Goal: Information Seeking & Learning: Learn about a topic

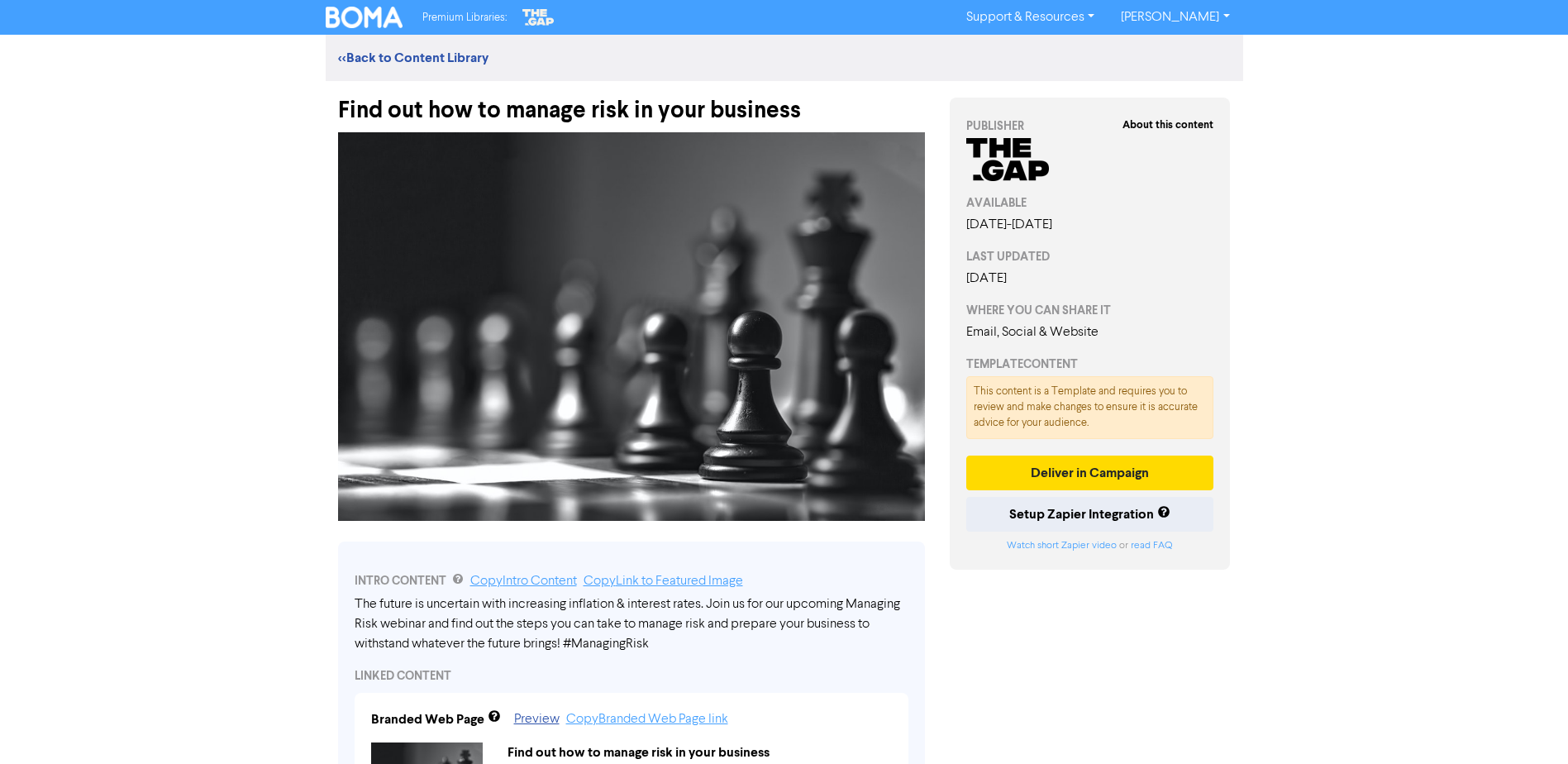
click at [370, 15] on img at bounding box center [364, 17] width 78 height 21
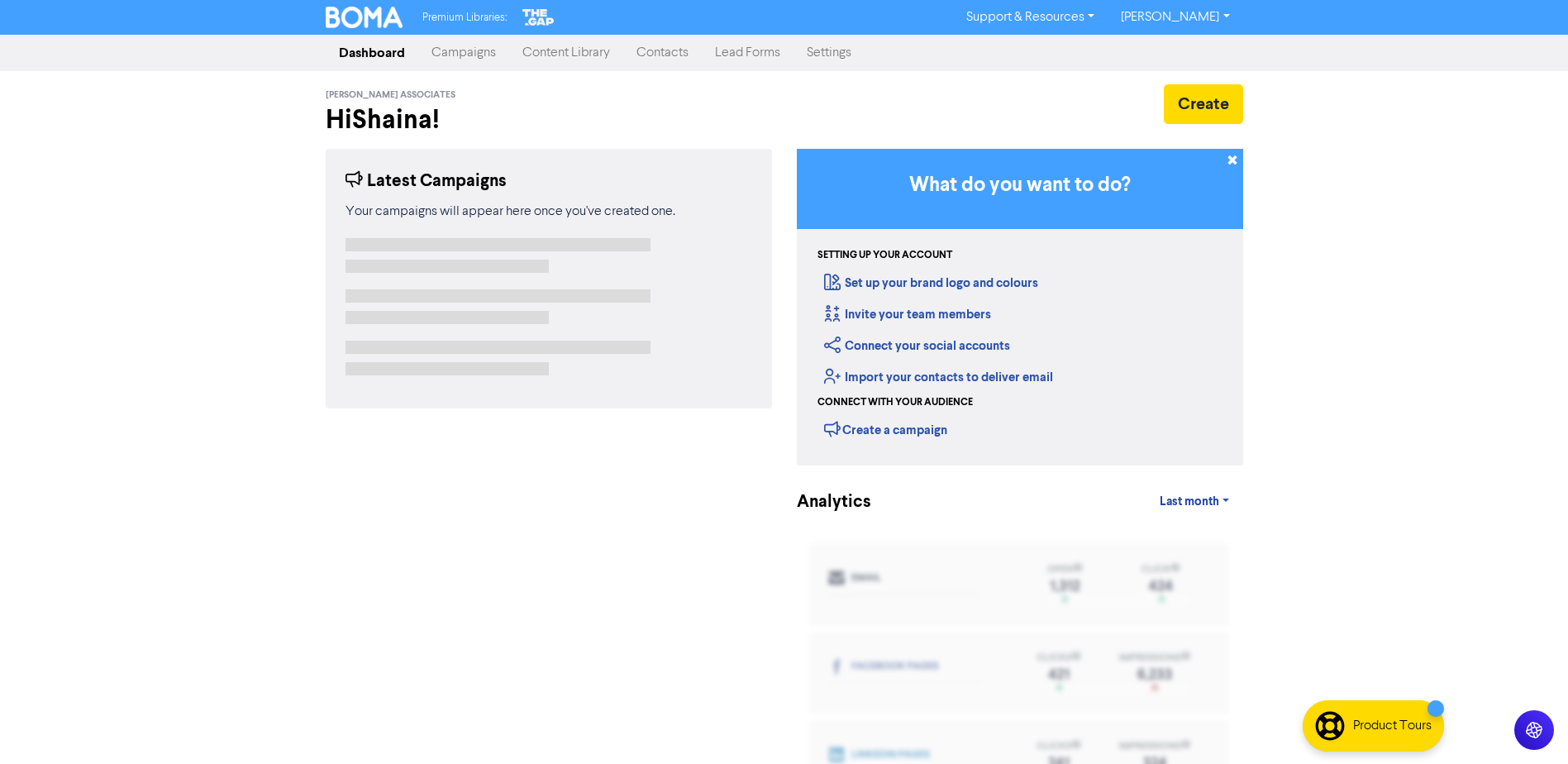
click at [549, 48] on link "Content Library" at bounding box center [566, 53] width 114 height 33
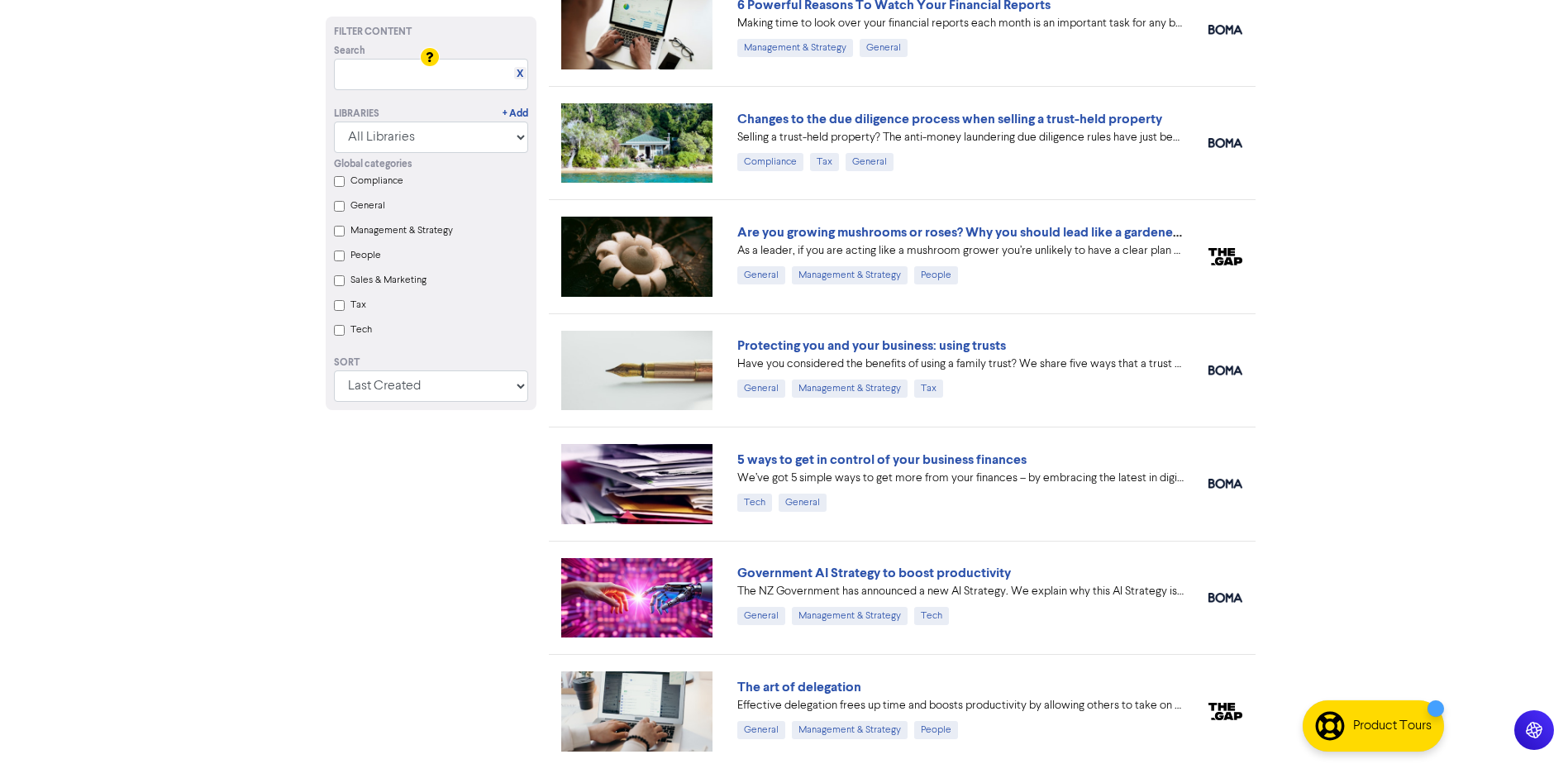
scroll to position [736, 0]
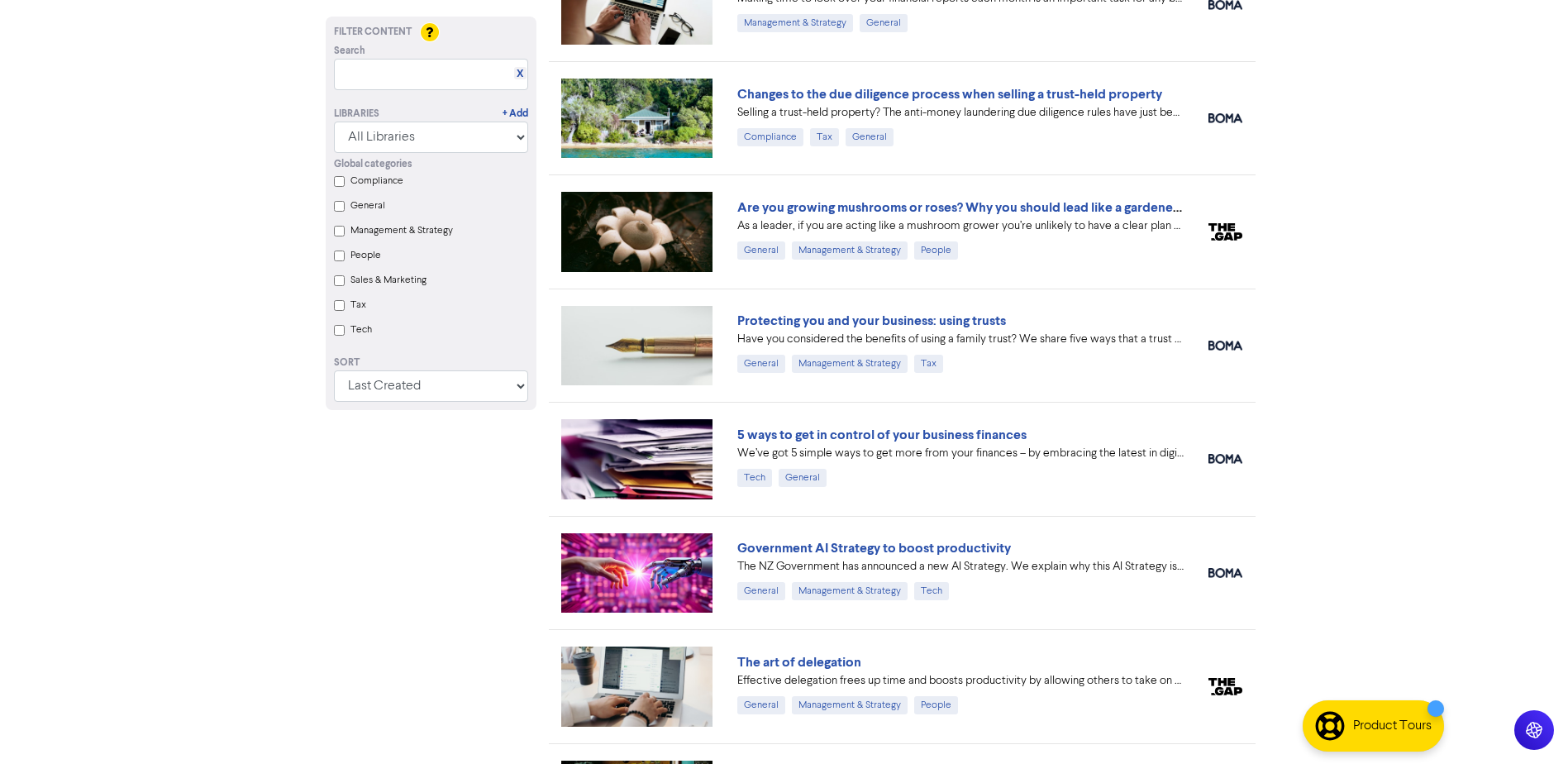
click at [349, 231] on div "Global categories Compliance General Management & Strategy People Sales & Marke…" at bounding box center [431, 250] width 219 height 193
click at [343, 231] on Strategy "Management & Strategy" at bounding box center [339, 230] width 11 height 11
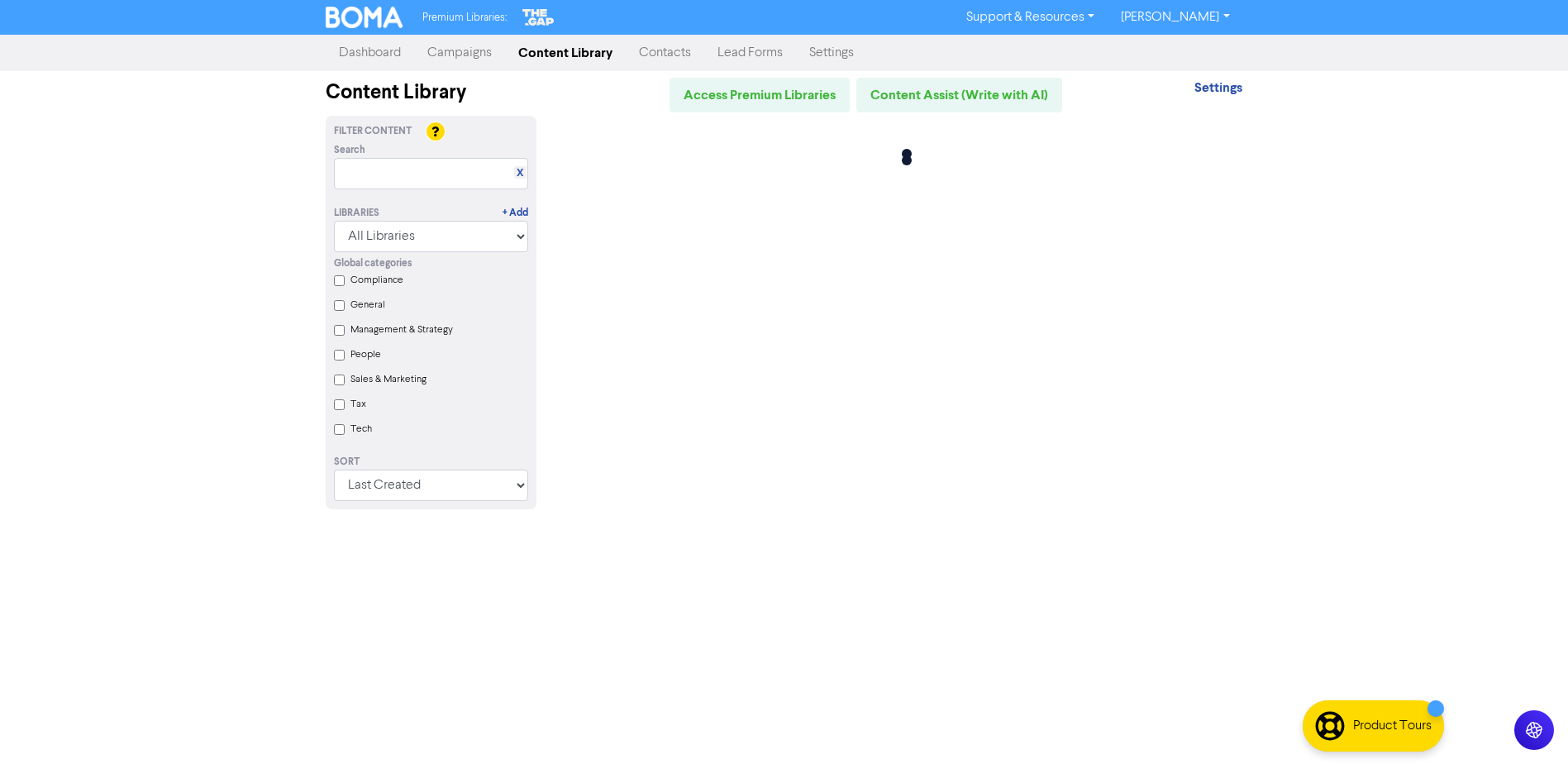
scroll to position [0, 0]
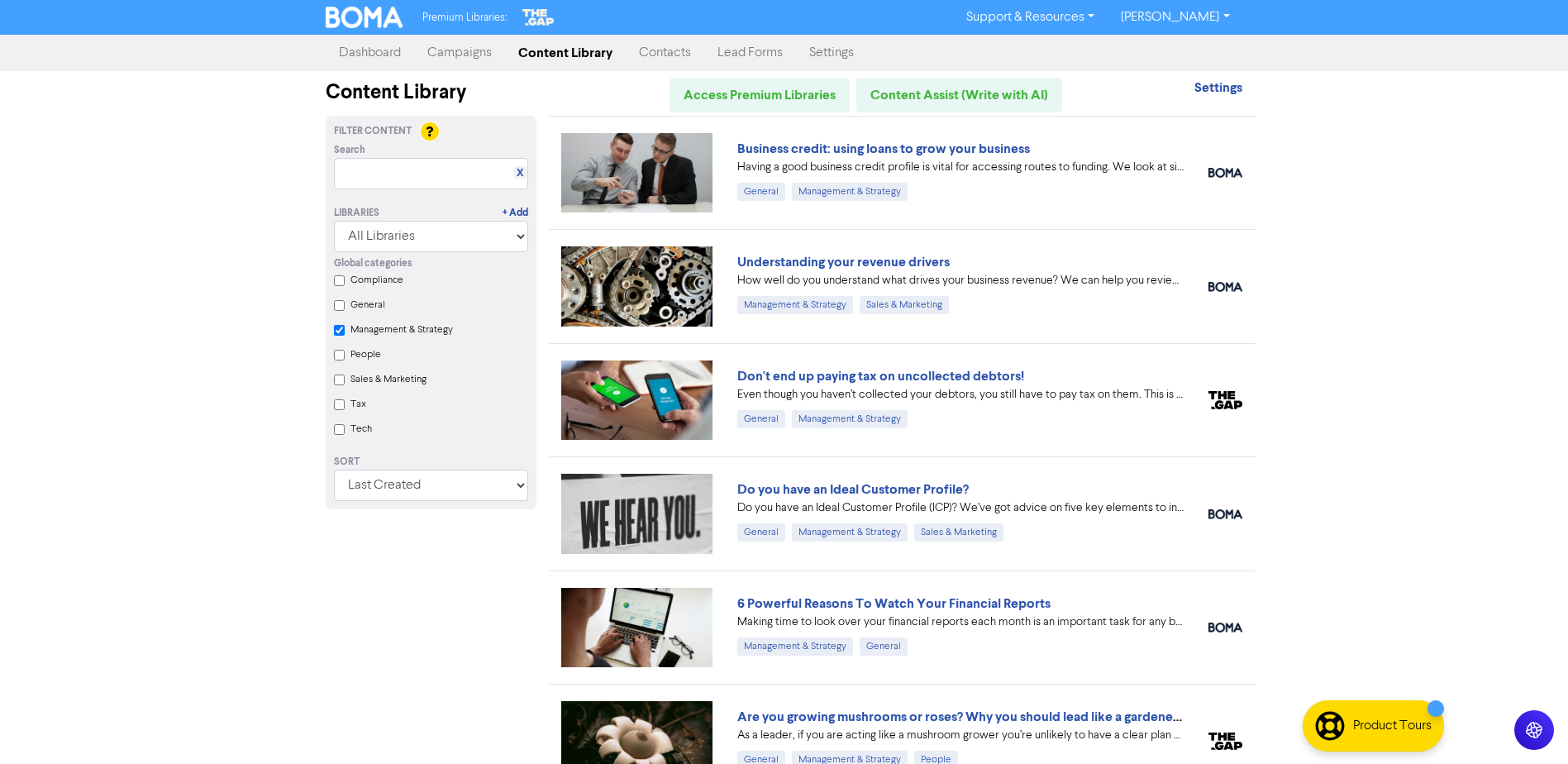
click at [338, 330] on Strategy "Management & Strategy" at bounding box center [339, 329] width 11 height 11
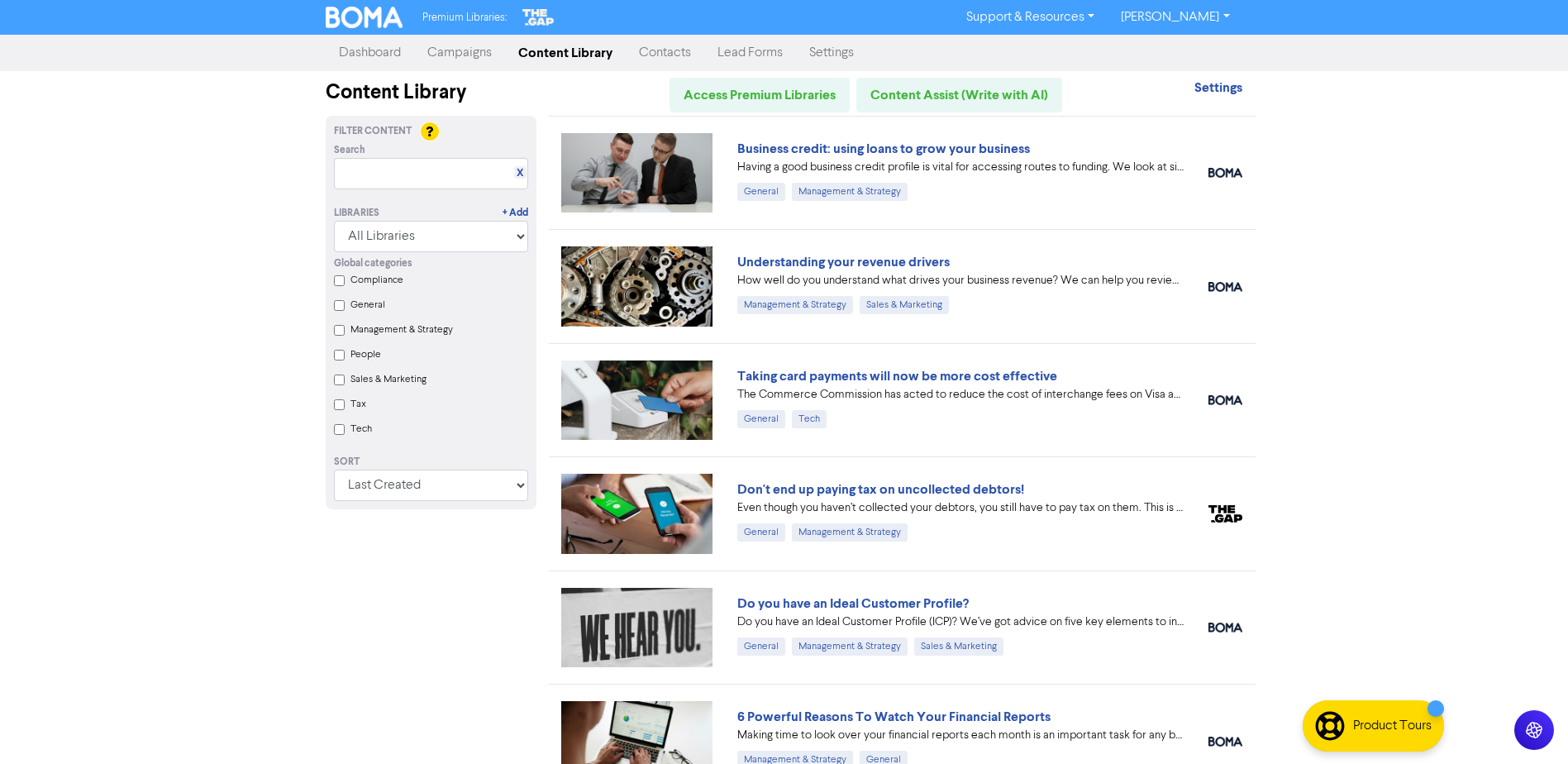
click at [338, 330] on Strategy "Management & Strategy" at bounding box center [339, 329] width 11 height 11
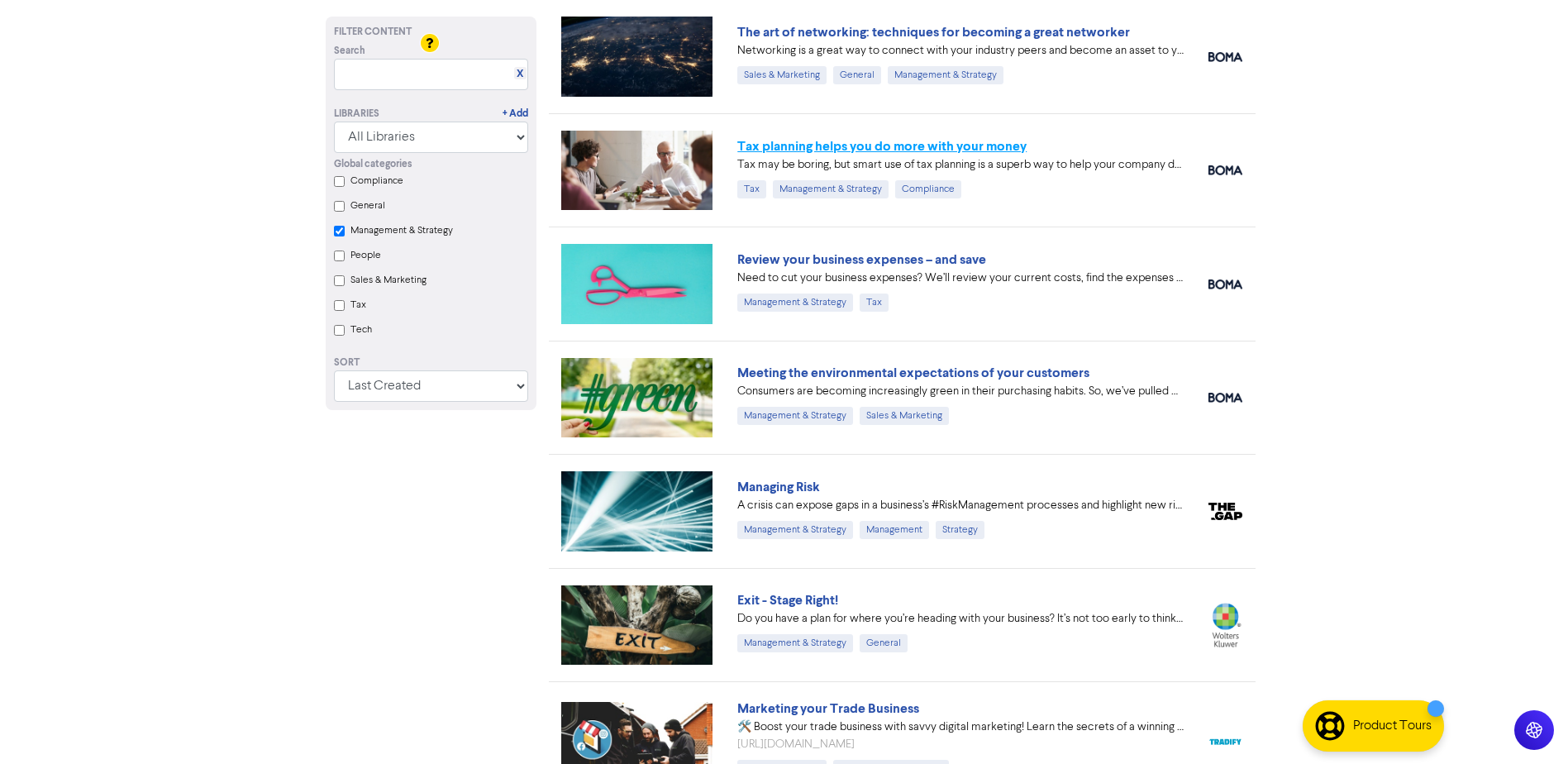
scroll to position [11795, 0]
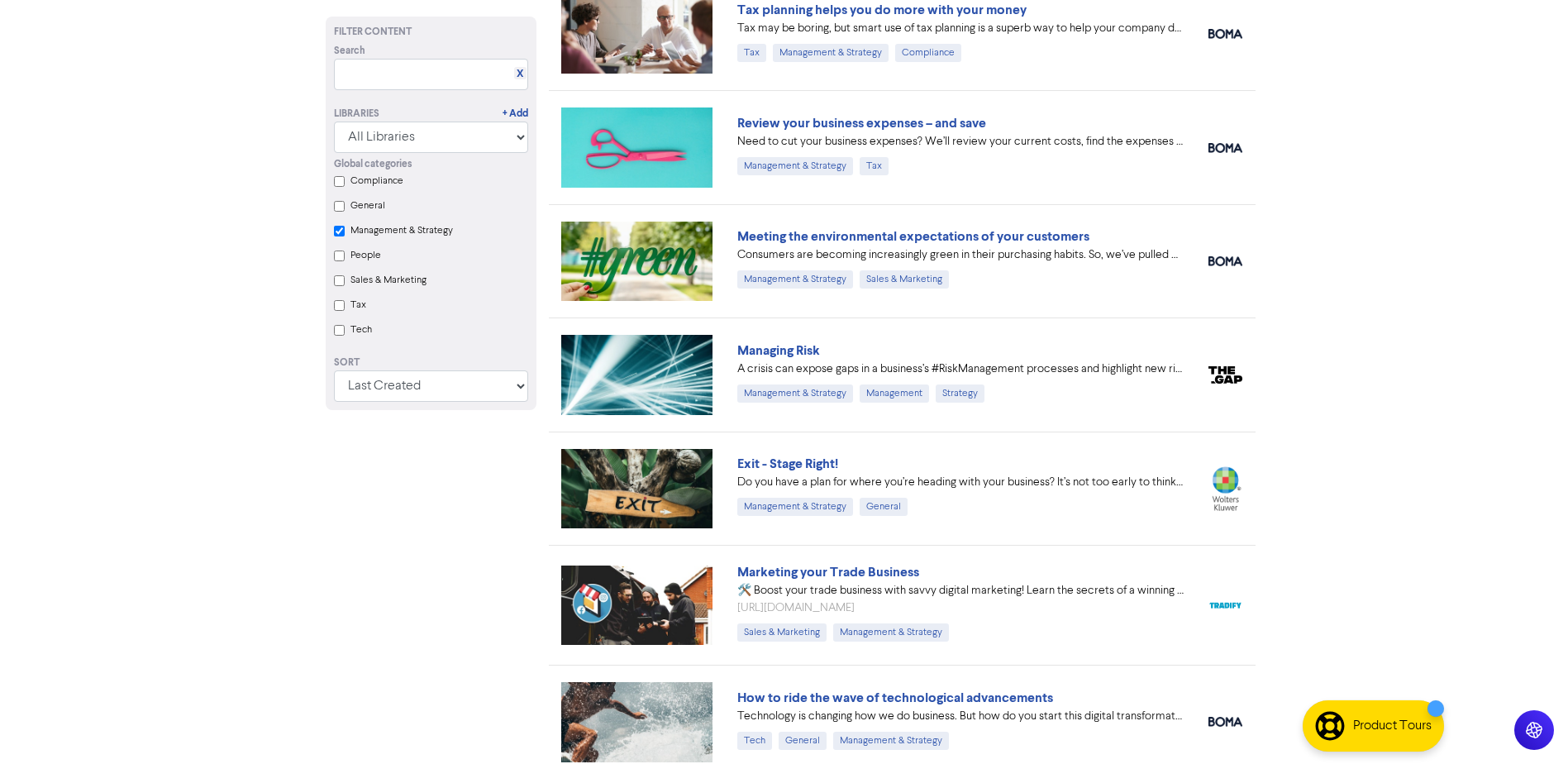
checkbox Strategy "true"
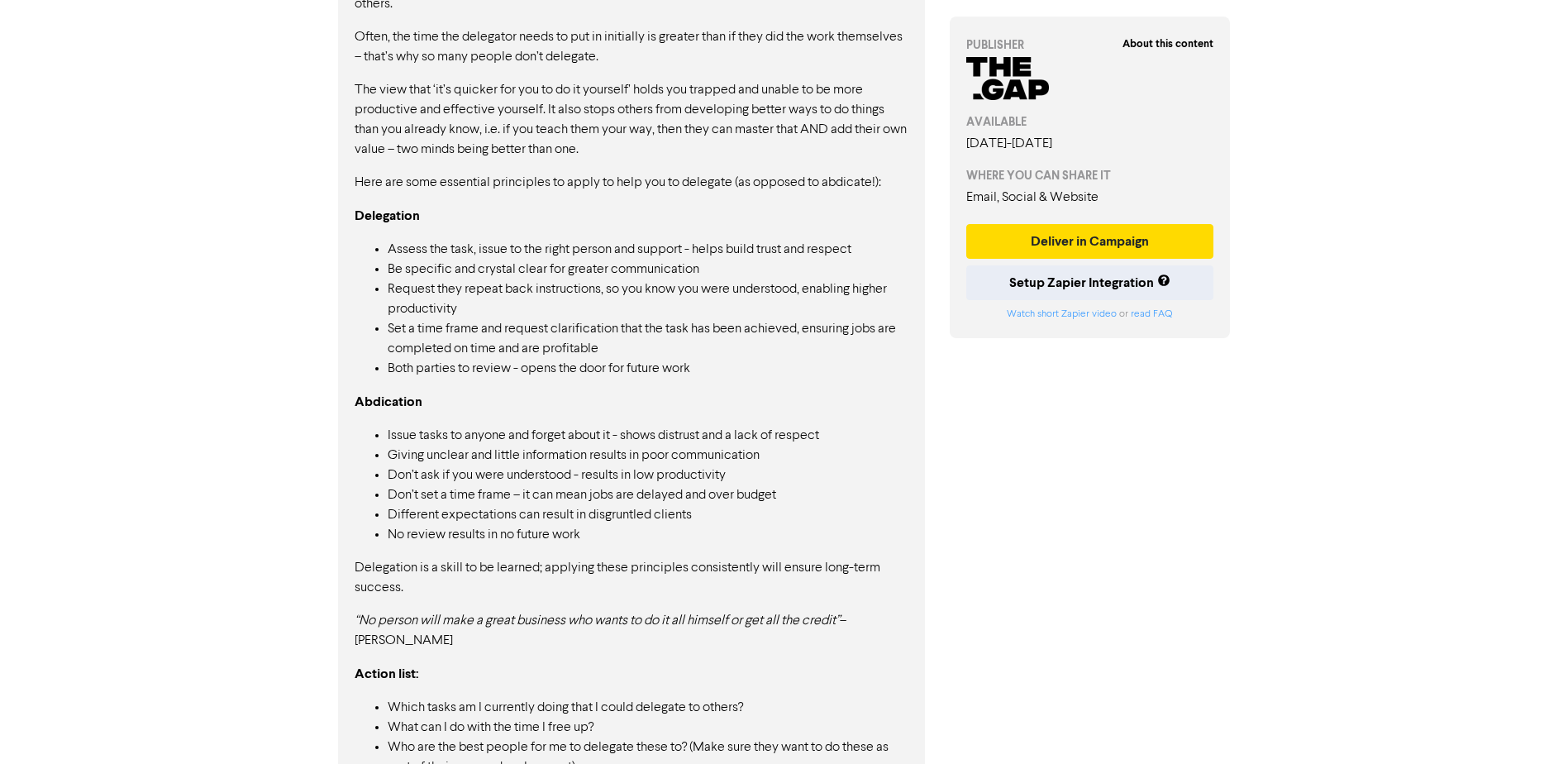
scroll to position [1271, 0]
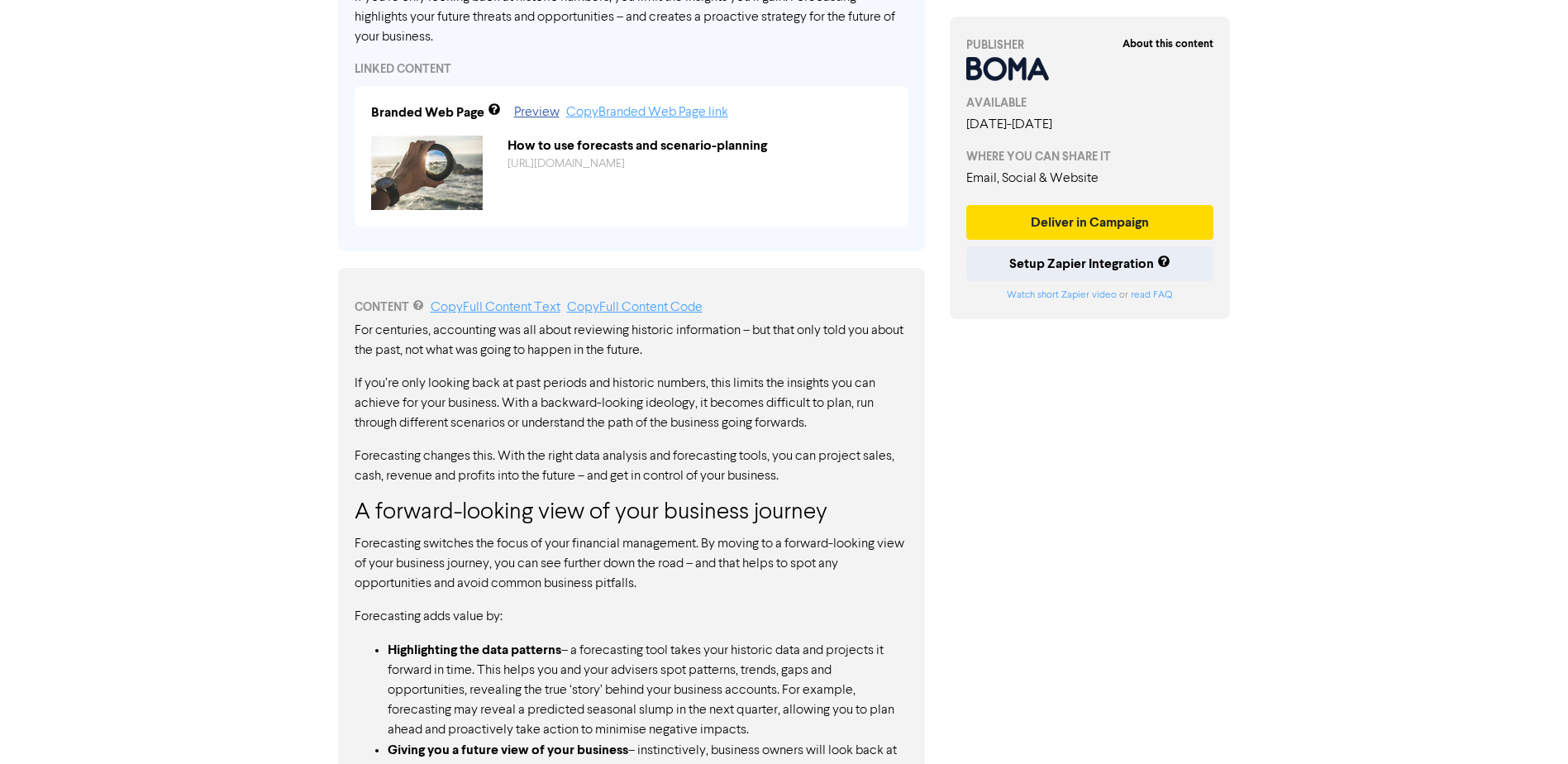
scroll to position [606, 0]
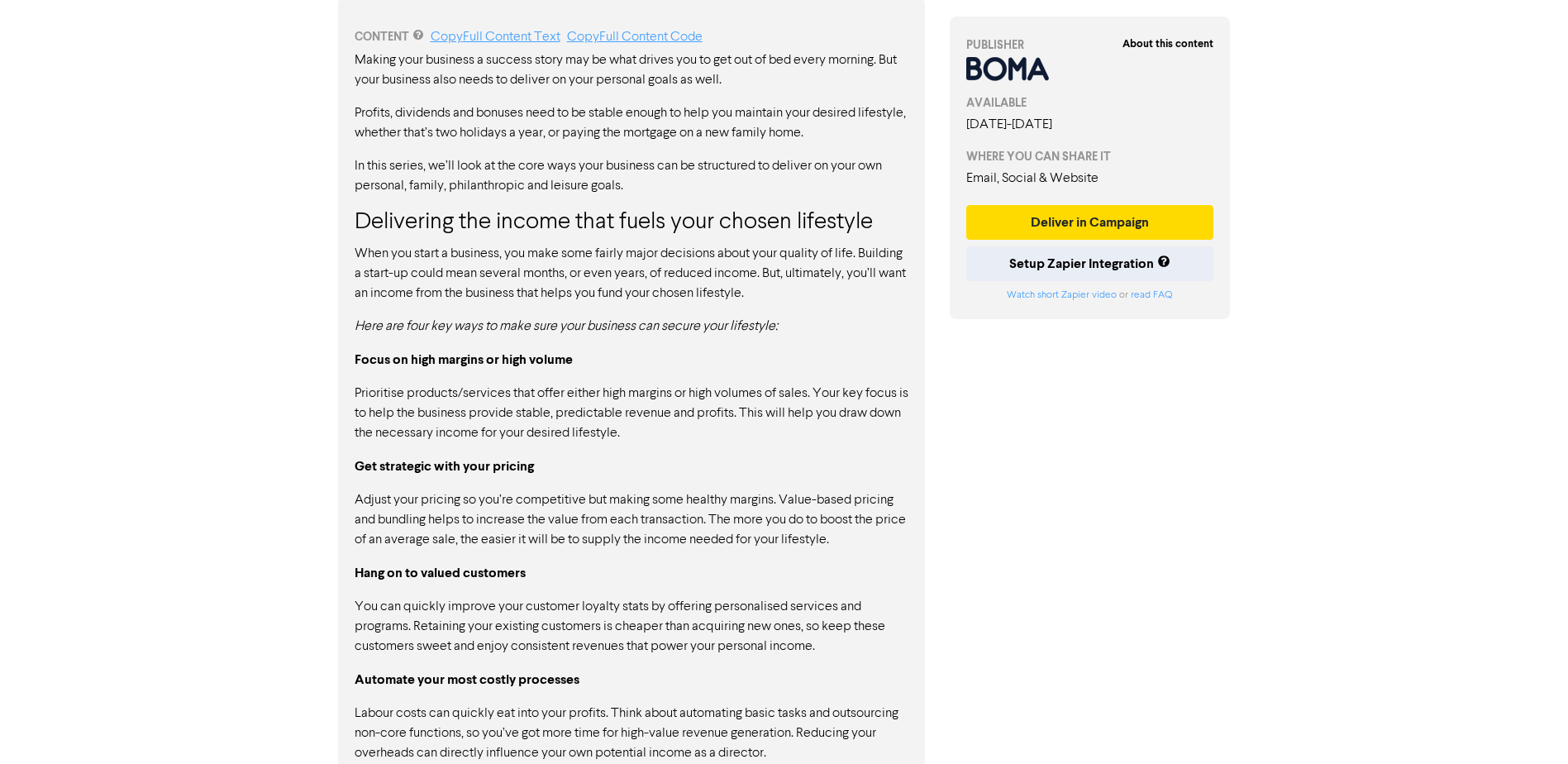
scroll to position [909, 0]
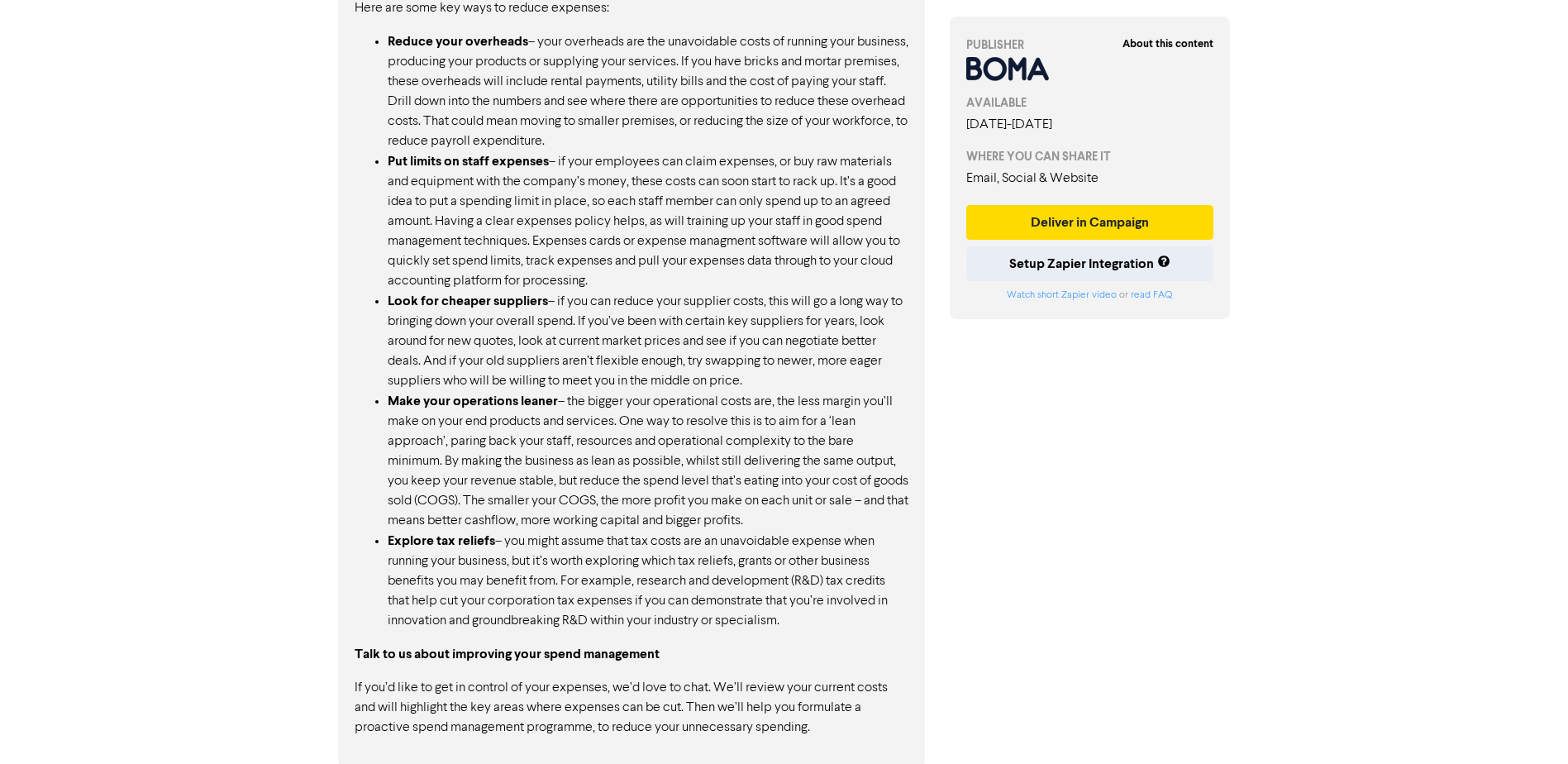
scroll to position [1273, 0]
